Goal: Task Accomplishment & Management: Manage account settings

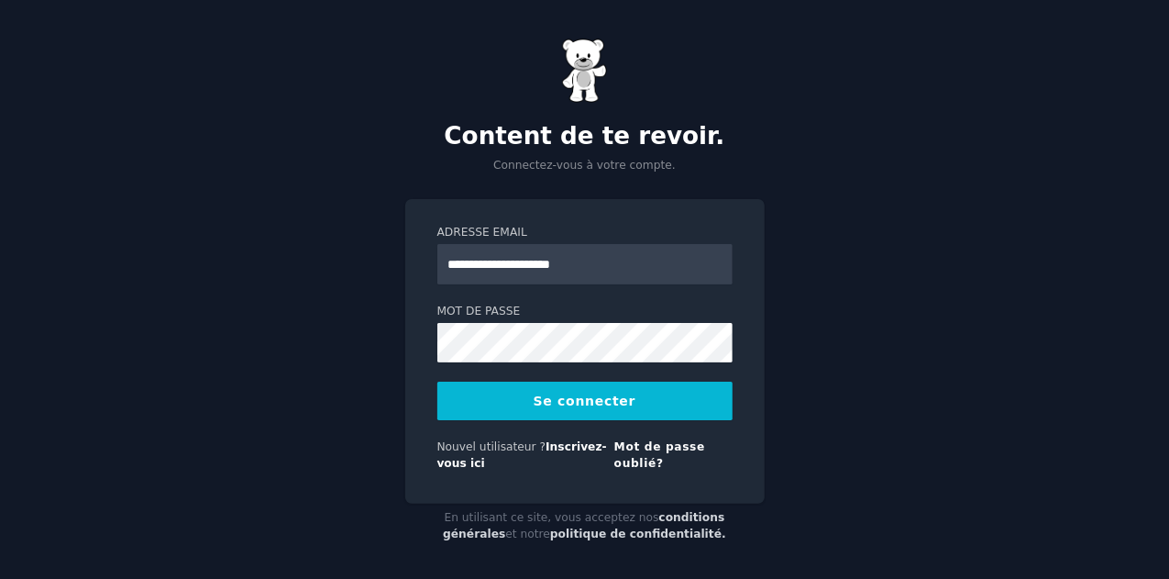
type input "**********"
click at [548, 404] on font "Se connecter" at bounding box center [585, 400] width 103 height 15
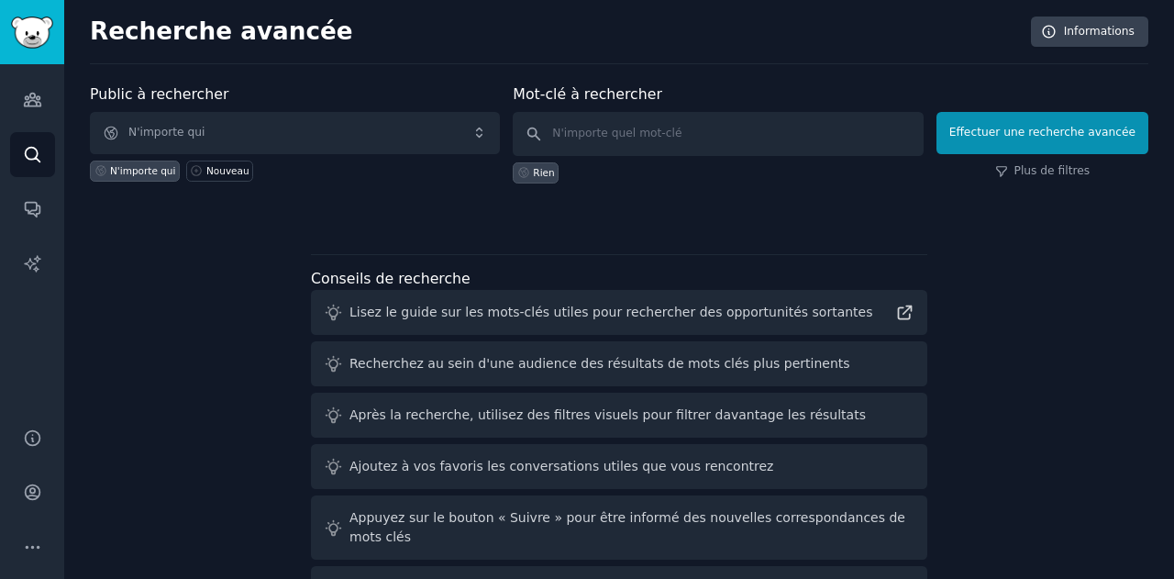
click at [1058, 278] on div "Public à rechercher N'importe qui N'importe qui Nouveau Mot-clé à rechercher Ri…" at bounding box center [619, 350] width 1058 height 535
click at [39, 38] on img "Barre latérale" at bounding box center [32, 33] width 42 height 32
